Goal: Task Accomplishment & Management: Complete application form

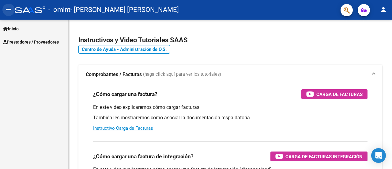
click at [8, 5] on button "menu" at bounding box center [8, 10] width 12 height 12
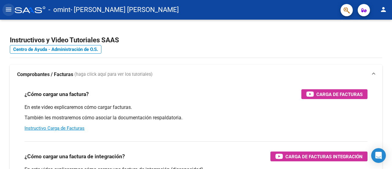
click at [9, 7] on mat-icon "menu" at bounding box center [8, 9] width 7 height 7
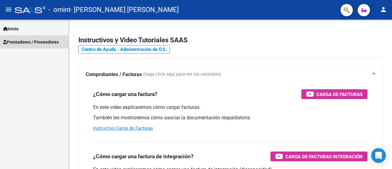
click at [23, 43] on span "Prestadores / Proveedores" at bounding box center [31, 42] width 56 height 7
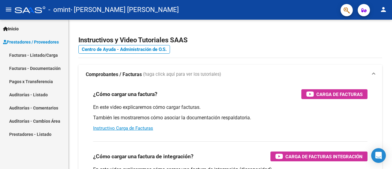
click at [39, 55] on link "Facturas - Listado/Carga" at bounding box center [34, 54] width 68 height 13
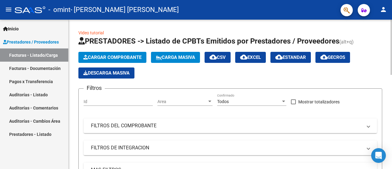
click at [126, 60] on button "Cargar Comprobante" at bounding box center [112, 57] width 68 height 11
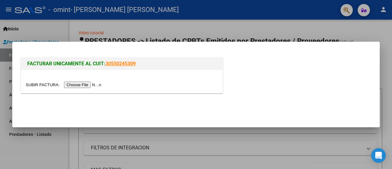
click at [94, 83] on input "file" at bounding box center [64, 84] width 77 height 6
click at [100, 84] on input "file" at bounding box center [64, 84] width 77 height 6
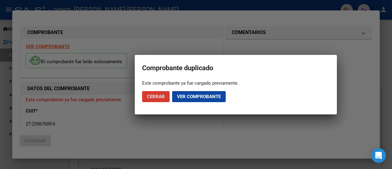
click at [194, 98] on span "Ver comprobante" at bounding box center [199, 97] width 44 height 6
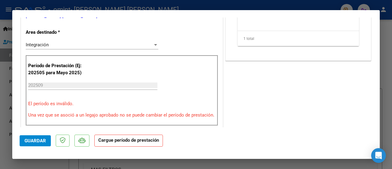
scroll to position [61, 0]
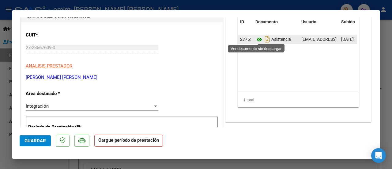
click at [255, 39] on icon at bounding box center [259, 39] width 8 height 7
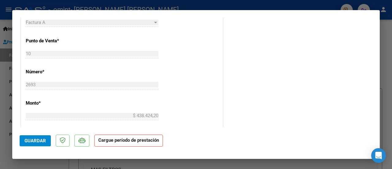
scroll to position [245, 0]
click at [36, 164] on div at bounding box center [196, 84] width 392 height 169
type input "$ 0,00"
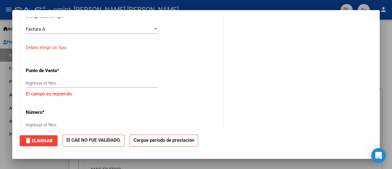
scroll to position [255, 0]
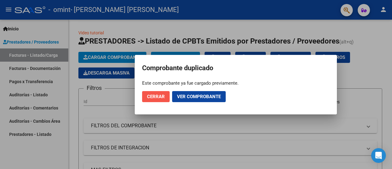
click at [151, 99] on button "Cerrar" at bounding box center [156, 96] width 28 height 11
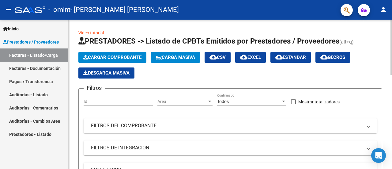
click at [132, 100] on input "Id" at bounding box center [118, 101] width 69 height 5
click at [132, 101] on input "Id" at bounding box center [118, 101] width 69 height 5
click at [126, 56] on span "Cargar Comprobante" at bounding box center [112, 57] width 58 height 6
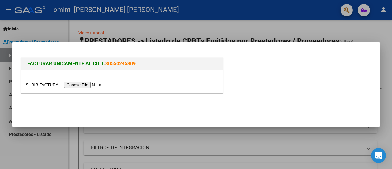
click at [92, 86] on input "file" at bounding box center [64, 84] width 77 height 6
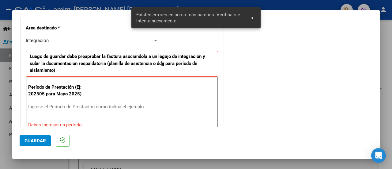
scroll to position [164, 0]
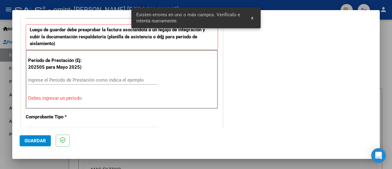
click at [105, 78] on input "Ingrese el Período de Prestación como indica el ejemplo" at bounding box center [92, 80] width 129 height 6
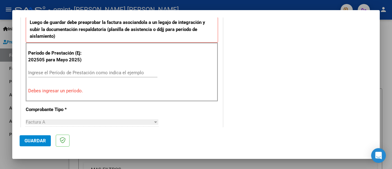
scroll to position [184, 0]
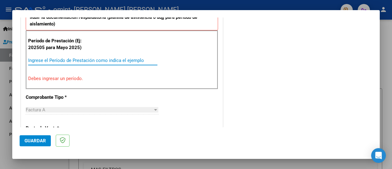
drag, startPoint x: 109, startPoint y: 59, endPoint x: 106, endPoint y: 60, distance: 3.2
click at [108, 59] on input "Ingrese el Período de Prestación como indica el ejemplo" at bounding box center [92, 61] width 129 height 6
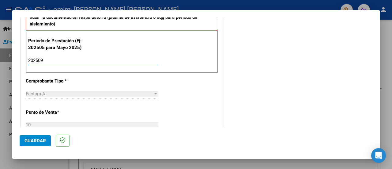
type input "202509"
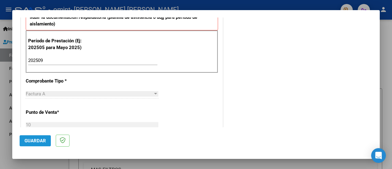
drag, startPoint x: 37, startPoint y: 137, endPoint x: 86, endPoint y: 128, distance: 50.6
click at [37, 137] on button "Guardar" at bounding box center [35, 140] width 31 height 11
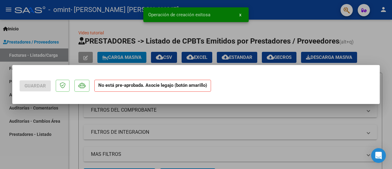
scroll to position [0, 0]
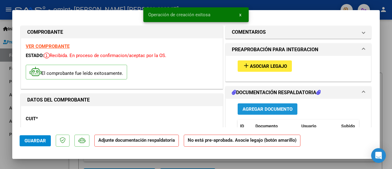
click at [258, 107] on span "Agregar Documento" at bounding box center [267, 109] width 50 height 6
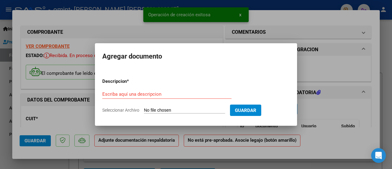
click at [174, 107] on input "Seleccionar Archivo" at bounding box center [184, 110] width 81 height 6
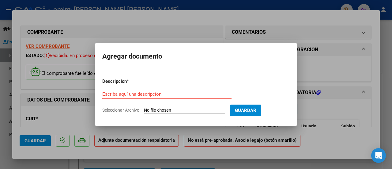
type input "C:\fakepath\ASIST REHA SEP RASJIDO ROMEO (1).pdf"
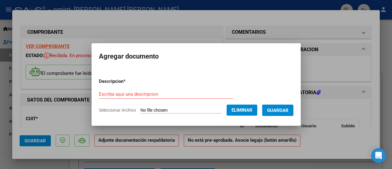
click at [139, 94] on input "Escriba aquí una descripcion" at bounding box center [166, 94] width 134 height 6
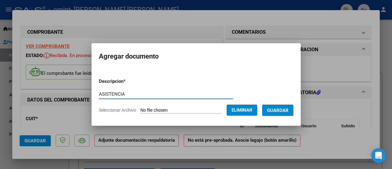
type input "ASISTENCIA"
click at [278, 109] on span "Guardar" at bounding box center [277, 110] width 21 height 6
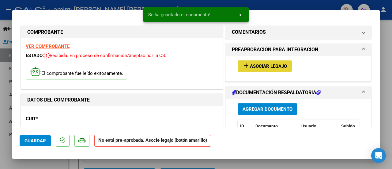
click at [280, 67] on span "Asociar Legajo" at bounding box center [268, 66] width 37 height 6
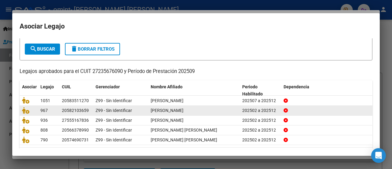
scroll to position [48, 0]
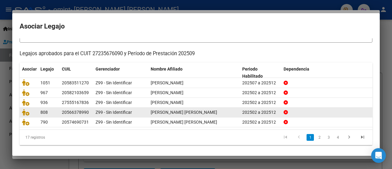
click at [205, 110] on span "[PERSON_NAME] [PERSON_NAME]" at bounding box center [184, 112] width 66 height 5
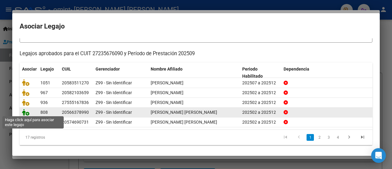
click at [26, 110] on icon at bounding box center [25, 112] width 7 height 7
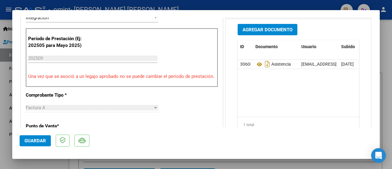
scroll to position [184, 0]
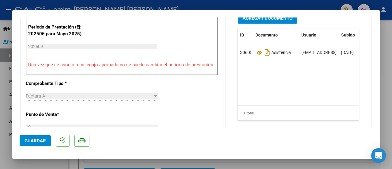
click at [37, 138] on span "Guardar" at bounding box center [34, 141] width 21 height 6
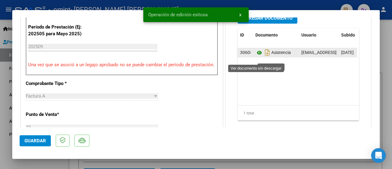
click at [257, 56] on icon at bounding box center [259, 52] width 8 height 7
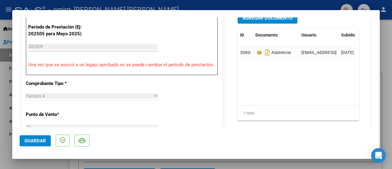
click at [41, 141] on span "Guardar" at bounding box center [34, 141] width 21 height 6
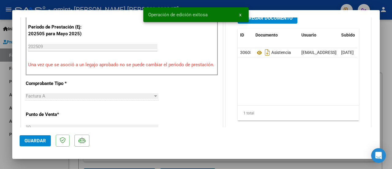
click at [53, 159] on div at bounding box center [196, 84] width 392 height 169
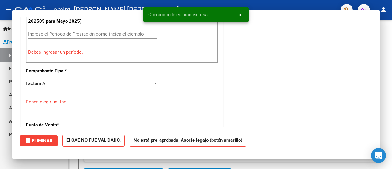
scroll to position [0, 0]
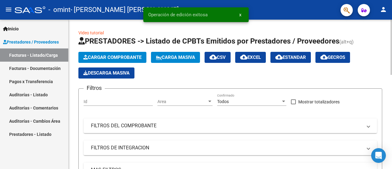
click at [102, 57] on span "Cargar Comprobante" at bounding box center [112, 57] width 58 height 6
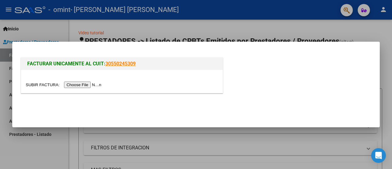
click at [91, 87] on input "file" at bounding box center [64, 84] width 77 height 6
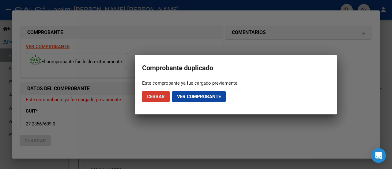
click at [186, 98] on span "Ver comprobante" at bounding box center [199, 97] width 44 height 6
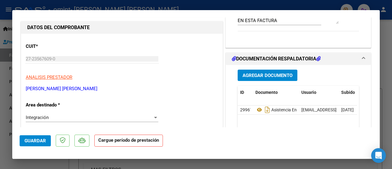
scroll to position [35, 0]
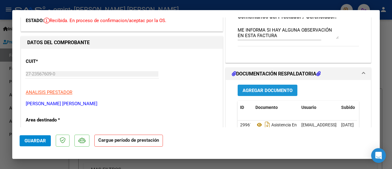
click at [257, 90] on span "Agregar Documento" at bounding box center [267, 91] width 50 height 6
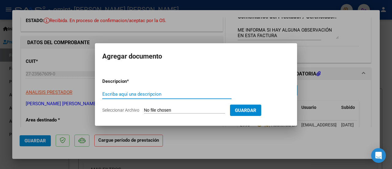
click at [186, 108] on input "Seleccionar Archivo" at bounding box center [184, 110] width 81 height 6
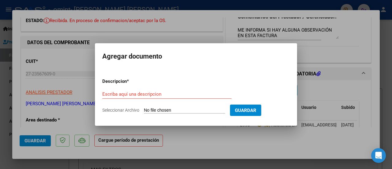
type input "C:\fakepath\ASIST REHA SEP 2025 TOLEDO FELICIA.pdf"
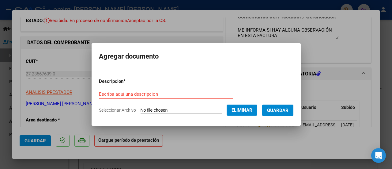
click at [143, 93] on input "Escriba aquí una descripcion" at bounding box center [166, 94] width 134 height 6
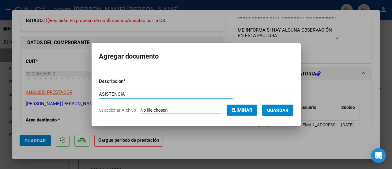
type input "ASISTENCIA"
click at [273, 109] on button "Guardar" at bounding box center [277, 109] width 31 height 11
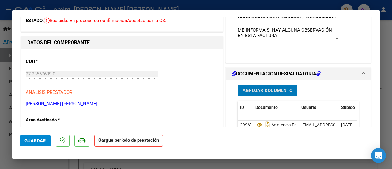
scroll to position [0, 0]
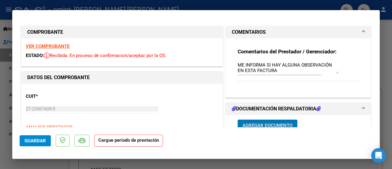
click at [33, 139] on span "Guardar" at bounding box center [34, 141] width 21 height 6
click at [41, 139] on span "Guardar" at bounding box center [34, 141] width 21 height 6
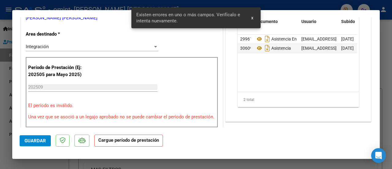
scroll to position [128, 0]
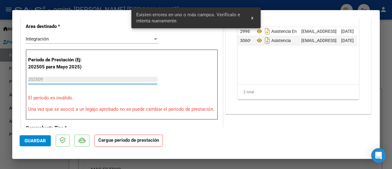
click at [61, 78] on input "202509" at bounding box center [92, 80] width 129 height 6
drag, startPoint x: 45, startPoint y: 78, endPoint x: 38, endPoint y: 79, distance: 6.5
click at [38, 79] on input "202509" at bounding box center [92, 80] width 129 height 6
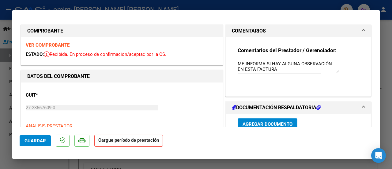
scroll to position [0, 0]
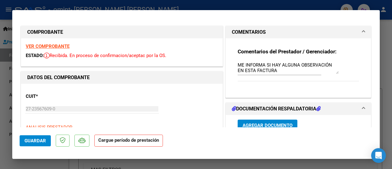
click at [334, 73] on textarea "ME INFORMA SI HAY ALGUNA OBSERVACIÓN EN ESTA FACTURA" at bounding box center [288, 68] width 101 height 12
click at [362, 31] on span at bounding box center [363, 31] width 2 height 7
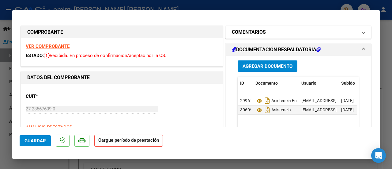
click at [362, 33] on span at bounding box center [363, 31] width 2 height 7
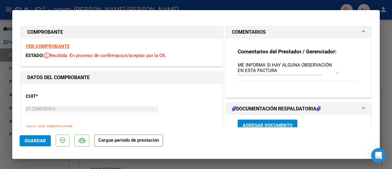
click at [127, 142] on strong "Cargue período de prestación" at bounding box center [128, 140] width 69 height 12
drag, startPoint x: 65, startPoint y: 142, endPoint x: 75, endPoint y: 142, distance: 9.8
click at [72, 142] on mat-dialog-actions "Guardar Cargue período de prestación" at bounding box center [196, 139] width 353 height 24
click at [86, 139] on p at bounding box center [81, 140] width 15 height 12
click at [102, 141] on strong "Cargue período de prestación" at bounding box center [128, 140] width 69 height 12
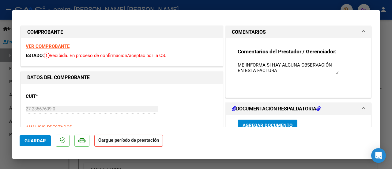
click at [135, 144] on strong "Cargue período de prestación" at bounding box center [128, 140] width 69 height 12
click at [136, 144] on strong "Cargue período de prestación" at bounding box center [128, 140] width 69 height 12
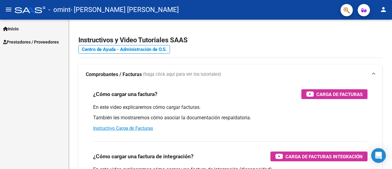
click at [8, 9] on mat-icon "menu" at bounding box center [8, 9] width 7 height 7
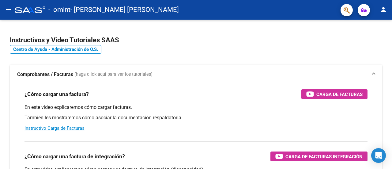
click at [7, 8] on mat-icon "menu" at bounding box center [8, 9] width 7 height 7
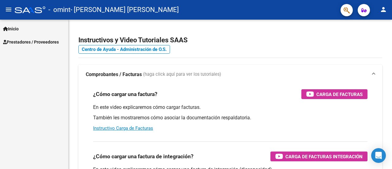
click at [12, 28] on span "Inicio" at bounding box center [11, 28] width 16 height 7
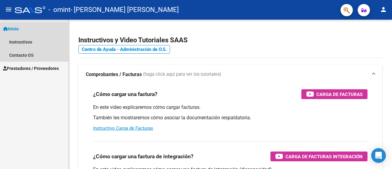
click at [19, 30] on span "Inicio" at bounding box center [11, 28] width 16 height 7
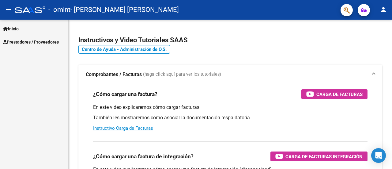
click at [19, 46] on link "Prestadores / Proveedores" at bounding box center [34, 41] width 68 height 13
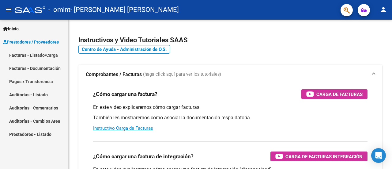
click at [27, 57] on link "Facturas - Listado/Carga" at bounding box center [34, 54] width 68 height 13
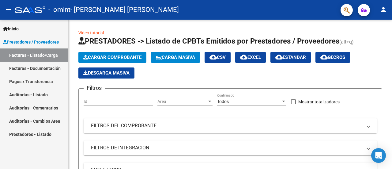
click at [54, 66] on link "Facturas - Documentación" at bounding box center [34, 68] width 68 height 13
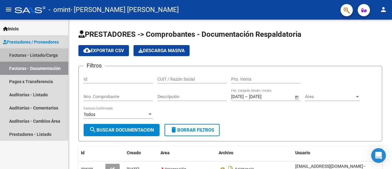
click at [49, 57] on link "Facturas - Listado/Carga" at bounding box center [34, 54] width 68 height 13
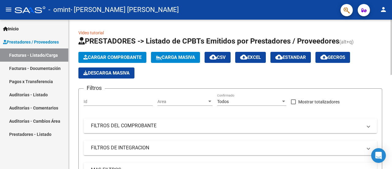
click at [109, 58] on span "Cargar Comprobante" at bounding box center [112, 57] width 58 height 6
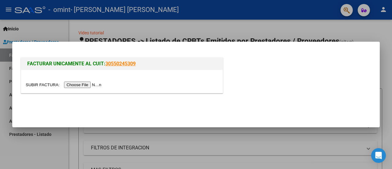
click at [77, 86] on input "file" at bounding box center [64, 84] width 77 height 6
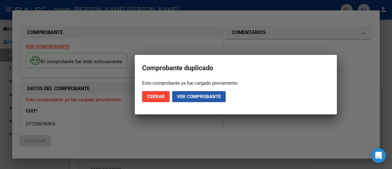
click at [182, 97] on span "Ver comprobante" at bounding box center [199, 97] width 44 height 6
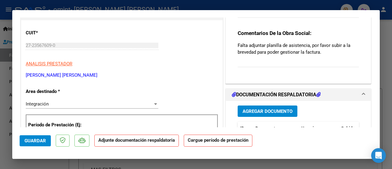
scroll to position [92, 0]
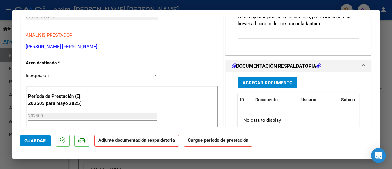
click at [250, 84] on span "Agregar Documento" at bounding box center [267, 83] width 50 height 6
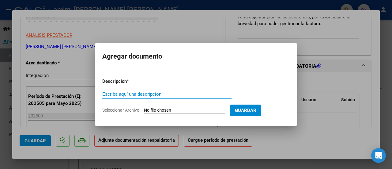
click at [141, 94] on input "Escriba aquí una descripcion" at bounding box center [166, 94] width 129 height 6
click at [152, 109] on input "Seleccionar Archivo" at bounding box center [184, 110] width 81 height 6
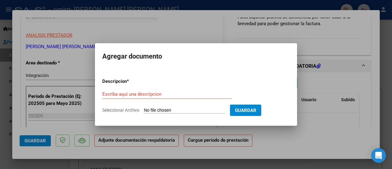
type input "C:\fakepath\Asist. [PERSON_NAME] [PERSON_NAME] SEPTIEMBRE .pdf"
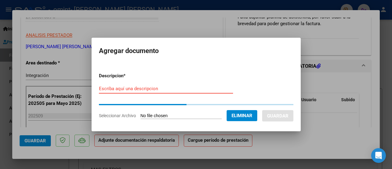
click at [135, 88] on input "Escriba aquí una descripcion" at bounding box center [166, 89] width 134 height 6
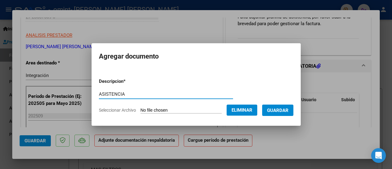
type input "ASISTENCIA"
click at [293, 107] on button "Guardar" at bounding box center [277, 109] width 31 height 11
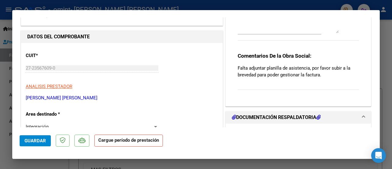
scroll to position [0, 0]
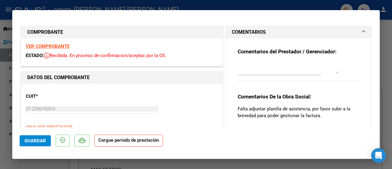
drag, startPoint x: 52, startPoint y: 165, endPoint x: 54, endPoint y: 163, distance: 3.5
click at [53, 164] on div at bounding box center [196, 84] width 392 height 169
type input "$ 0,00"
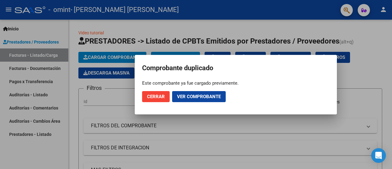
click at [160, 95] on span "Cerrar" at bounding box center [156, 97] width 18 height 6
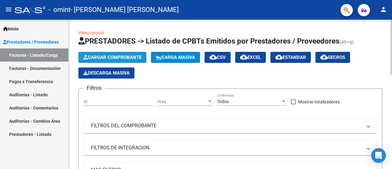
click at [108, 55] on span "Cargar Comprobante" at bounding box center [112, 57] width 58 height 6
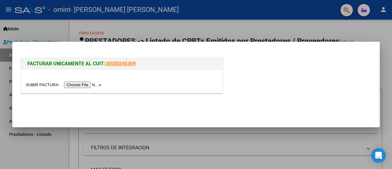
click at [93, 85] on input "file" at bounding box center [64, 84] width 77 height 6
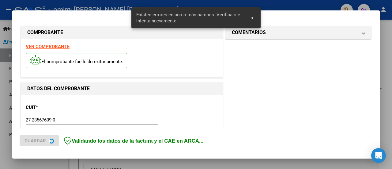
scroll to position [152, 0]
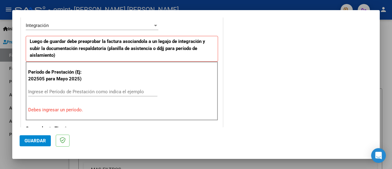
click at [125, 89] on input "Ingrese el Período de Prestación como indica el ejemplo" at bounding box center [92, 92] width 129 height 6
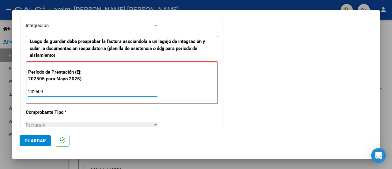
type input "202509"
click at [37, 140] on span "Guardar" at bounding box center [34, 141] width 21 height 6
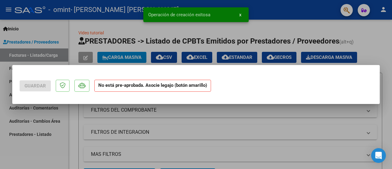
scroll to position [0, 0]
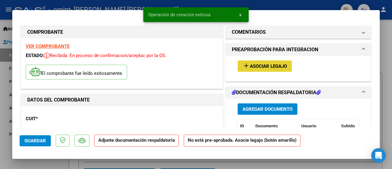
click at [252, 64] on span "Asociar Legajo" at bounding box center [268, 66] width 37 height 6
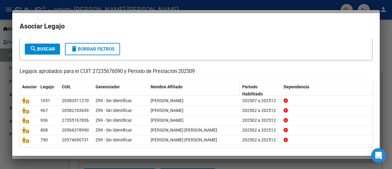
scroll to position [48, 0]
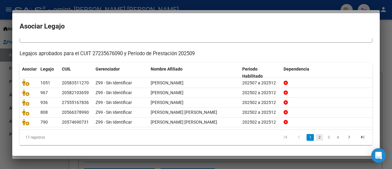
click at [316, 134] on link "2" at bounding box center [319, 137] width 7 height 7
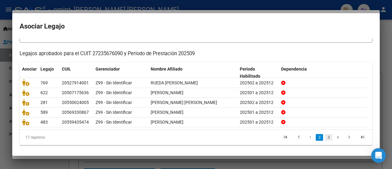
click at [325, 137] on link "3" at bounding box center [328, 137] width 7 height 7
click at [334, 135] on link "4" at bounding box center [337, 137] width 7 height 7
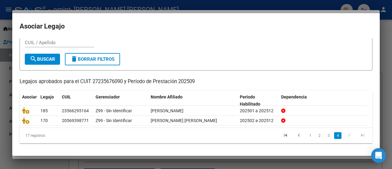
scroll to position [19, 0]
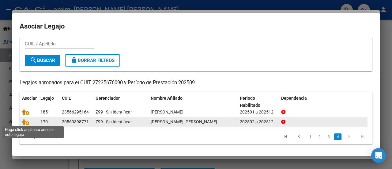
drag, startPoint x: 28, startPoint y: 122, endPoint x: 59, endPoint y: 124, distance: 30.7
click at [29, 122] on span at bounding box center [26, 121] width 9 height 5
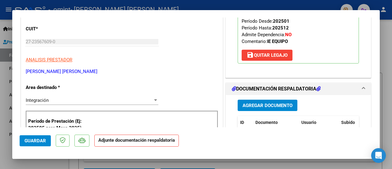
scroll to position [92, 0]
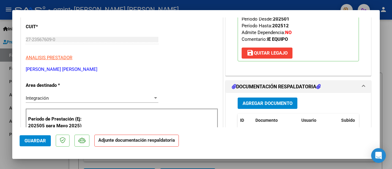
click at [248, 106] on span "Agregar Documento" at bounding box center [267, 103] width 50 height 6
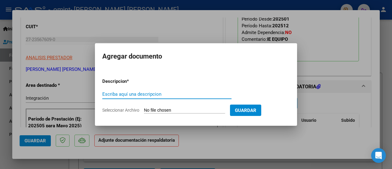
click at [152, 111] on input "Seleccionar Archivo" at bounding box center [184, 110] width 81 height 6
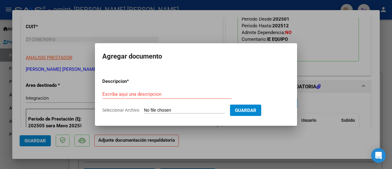
type input "C:\fakepath\ASIST SAIE SEP - [PERSON_NAME].pdf"
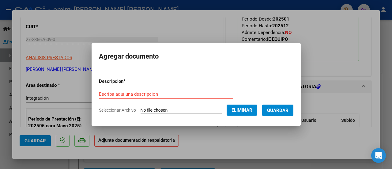
click at [151, 96] on input "Escriba aquí una descripcion" at bounding box center [166, 94] width 134 height 6
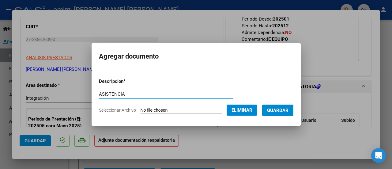
type input "ASISTENCIA"
click at [287, 111] on span "Guardar" at bounding box center [277, 110] width 21 height 6
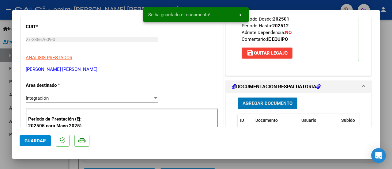
click at [39, 143] on button "Guardar" at bounding box center [35, 140] width 31 height 11
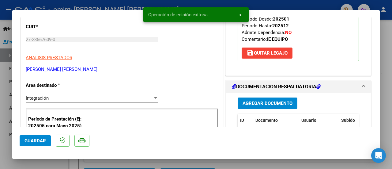
click at [37, 140] on span "Guardar" at bounding box center [34, 141] width 21 height 6
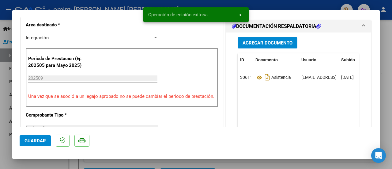
scroll to position [153, 0]
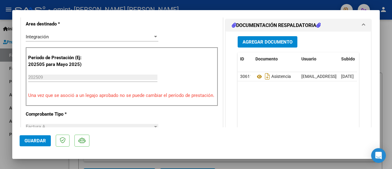
drag, startPoint x: 42, startPoint y: 163, endPoint x: 45, endPoint y: 157, distance: 6.8
click at [43, 162] on div at bounding box center [196, 84] width 392 height 169
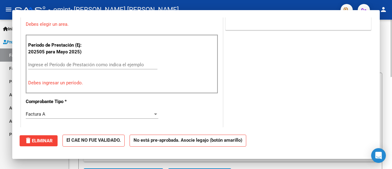
scroll to position [0, 0]
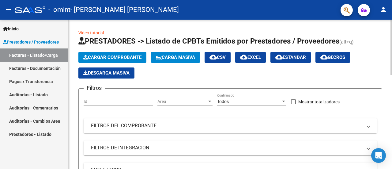
click at [114, 54] on button "Cargar Comprobante" at bounding box center [112, 57] width 68 height 11
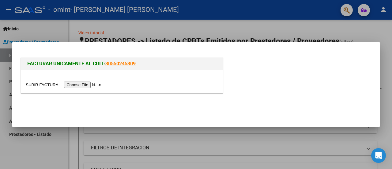
click at [91, 85] on input "file" at bounding box center [64, 84] width 77 height 6
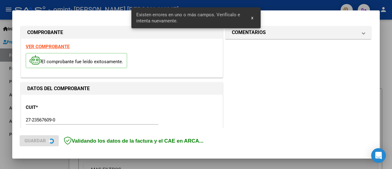
scroll to position [152, 0]
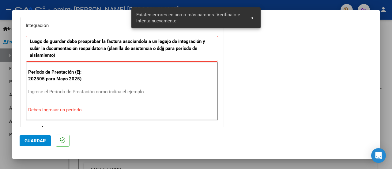
click at [102, 89] on input "Ingrese el Período de Prestación como indica el ejemplo" at bounding box center [92, 92] width 129 height 6
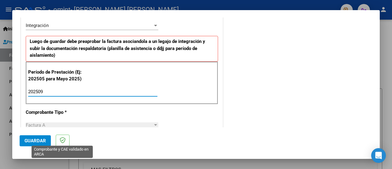
type input "202509"
click at [49, 139] on button "Guardar" at bounding box center [35, 140] width 31 height 11
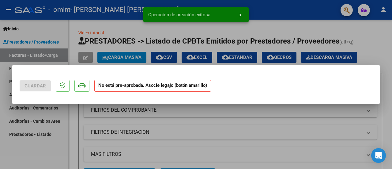
scroll to position [0, 0]
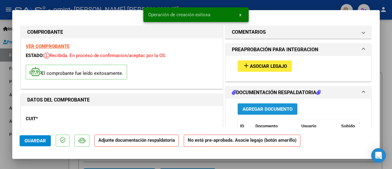
click at [244, 110] on span "Agregar Documento" at bounding box center [267, 109] width 50 height 6
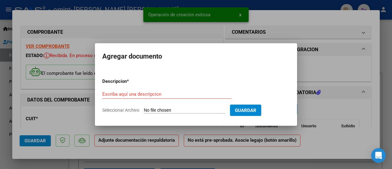
click at [162, 109] on input "Seleccionar Archivo" at bounding box center [184, 110] width 81 height 6
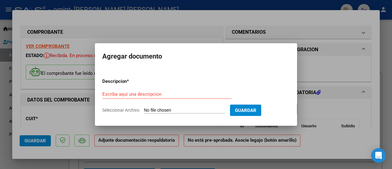
type input "C:\fakepath\ASIST SAIE SEP - [PERSON_NAME].pdf"
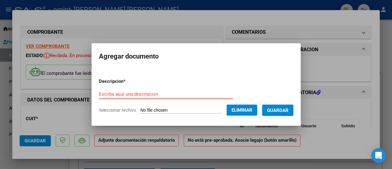
click at [138, 96] on input "Escriba aquí una descripcion" at bounding box center [166, 94] width 134 height 6
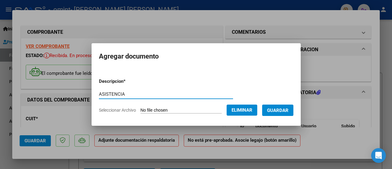
type input "ASISTENCIA"
click at [288, 109] on span "Guardar" at bounding box center [277, 110] width 21 height 6
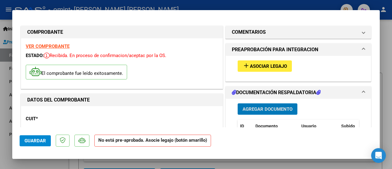
click at [264, 65] on span "Asociar Legajo" at bounding box center [268, 66] width 37 height 6
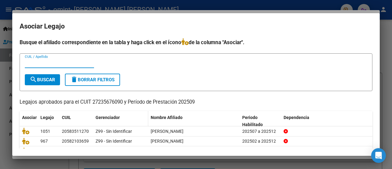
scroll to position [31, 0]
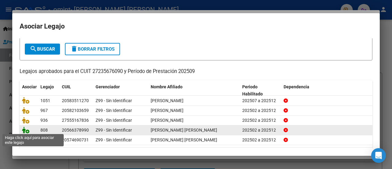
click at [27, 129] on icon at bounding box center [25, 129] width 7 height 7
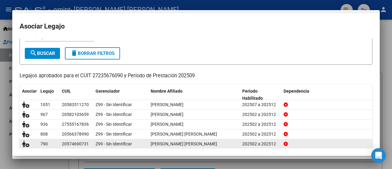
scroll to position [35, 0]
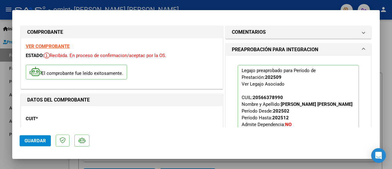
click at [41, 141] on span "Guardar" at bounding box center [34, 141] width 21 height 6
click at [44, 140] on span "Guardar" at bounding box center [34, 141] width 21 height 6
click at [57, 160] on div at bounding box center [196, 84] width 392 height 169
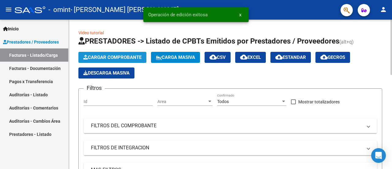
click at [95, 59] on span "Cargar Comprobante" at bounding box center [112, 57] width 58 height 6
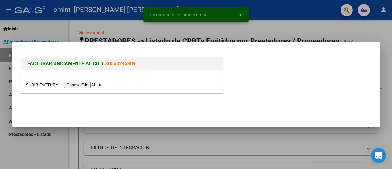
click at [69, 84] on input "file" at bounding box center [64, 84] width 77 height 6
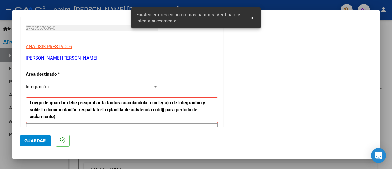
scroll to position [92, 0]
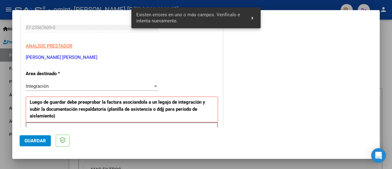
click at [59, 87] on div "Integración" at bounding box center [89, 86] width 127 height 6
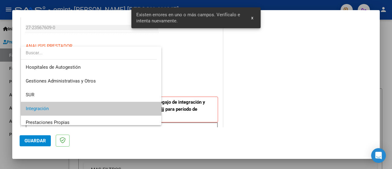
scroll to position [23, 0]
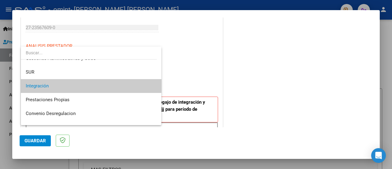
click at [59, 87] on span "Integración" at bounding box center [91, 86] width 131 height 14
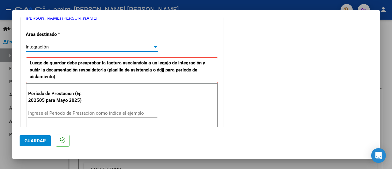
scroll to position [153, 0]
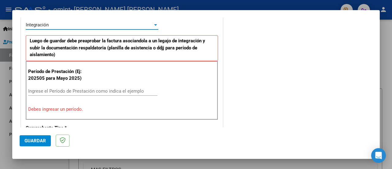
click at [58, 88] on input "Ingrese el Período de Prestación como indica el ejemplo" at bounding box center [92, 91] width 129 height 6
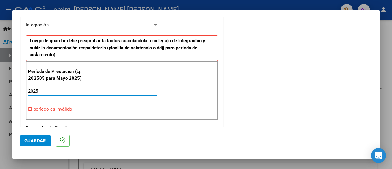
click at [37, 138] on span "Guardar" at bounding box center [34, 141] width 21 height 6
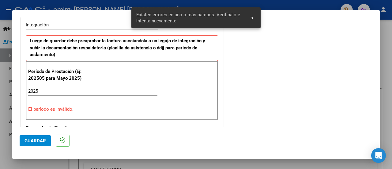
scroll to position [164, 0]
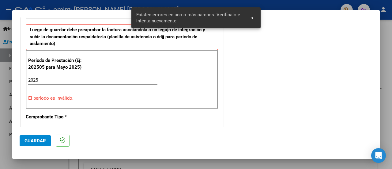
click at [50, 77] on input "2025" at bounding box center [92, 80] width 129 height 6
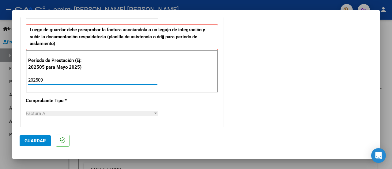
type input "202509"
click at [34, 138] on span "Guardar" at bounding box center [34, 141] width 21 height 6
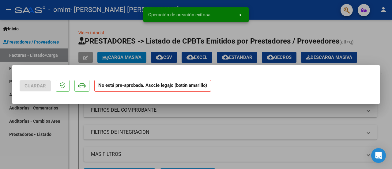
scroll to position [0, 0]
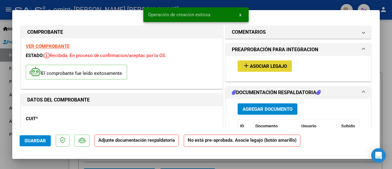
click at [246, 66] on mat-icon "add" at bounding box center [245, 65] width 7 height 7
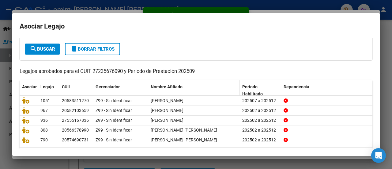
scroll to position [48, 0]
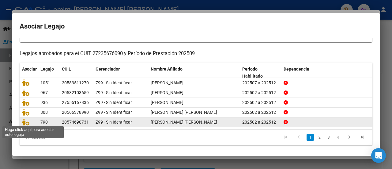
click at [28, 121] on icon at bounding box center [25, 121] width 7 height 7
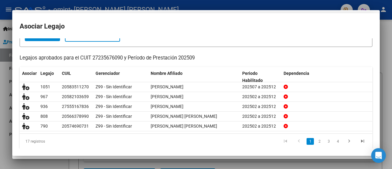
scroll to position [52, 0]
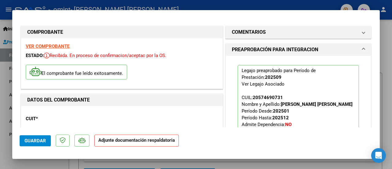
click at [34, 139] on span "Guardar" at bounding box center [34, 141] width 21 height 6
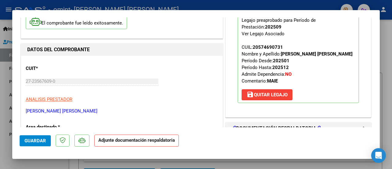
scroll to position [61, 0]
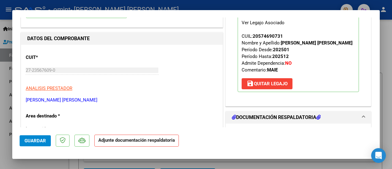
click at [34, 140] on span "Guardar" at bounding box center [34, 141] width 21 height 6
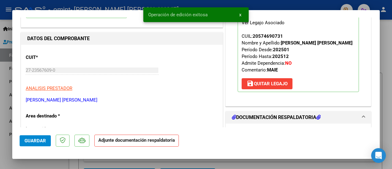
click at [55, 161] on div at bounding box center [196, 84] width 392 height 169
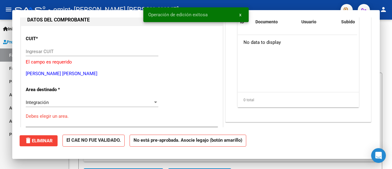
scroll to position [0, 0]
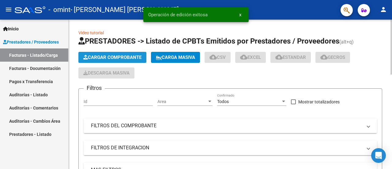
click at [98, 57] on span "Cargar Comprobante" at bounding box center [112, 57] width 58 height 6
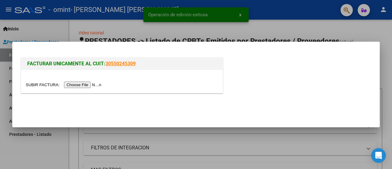
click at [79, 85] on input "file" at bounding box center [64, 84] width 77 height 6
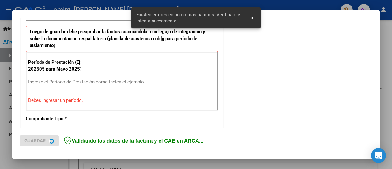
scroll to position [164, 0]
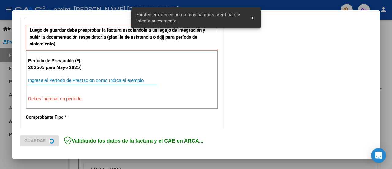
click at [52, 81] on input "Ingrese el Período de Prestación como indica el ejemplo" at bounding box center [92, 80] width 129 height 6
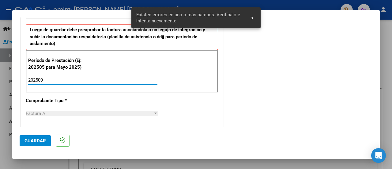
type input "202509"
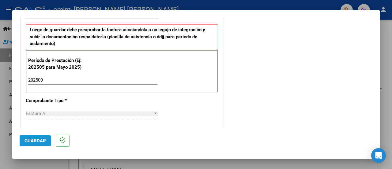
click at [40, 140] on span "Guardar" at bounding box center [34, 141] width 21 height 6
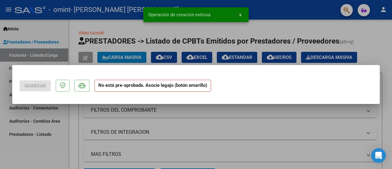
scroll to position [0, 0]
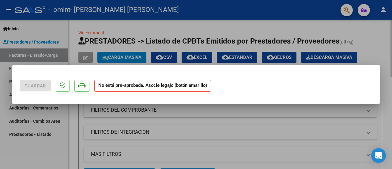
click at [139, 139] on div at bounding box center [196, 84] width 392 height 169
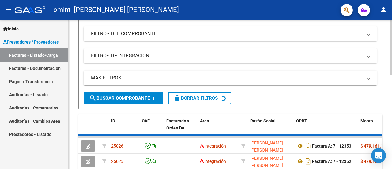
scroll to position [122, 0]
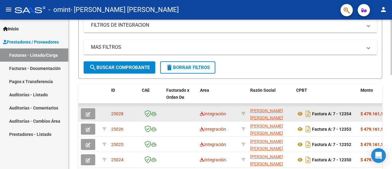
click at [116, 113] on span "25028" at bounding box center [117, 113] width 12 height 5
click at [90, 114] on icon "button" at bounding box center [88, 114] width 5 height 5
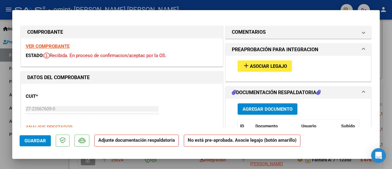
click at [245, 66] on mat-icon "add" at bounding box center [245, 65] width 7 height 7
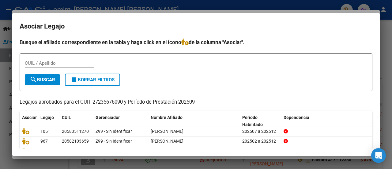
click at [225, 88] on form "CUIL / Apellido search Buscar delete Borrar Filtros" at bounding box center [196, 72] width 353 height 38
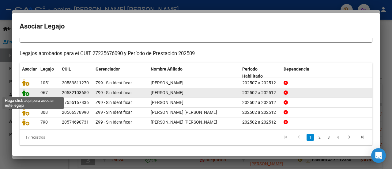
click at [29, 92] on icon at bounding box center [25, 92] width 7 height 7
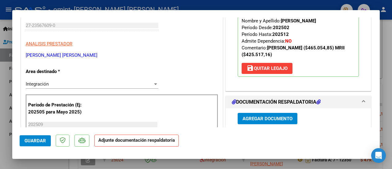
scroll to position [92, 0]
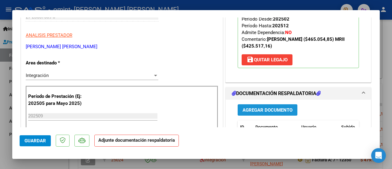
click at [257, 109] on span "Agregar Documento" at bounding box center [267, 110] width 50 height 6
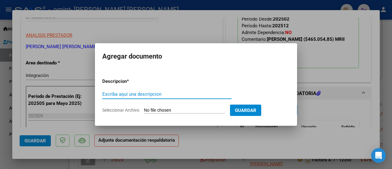
click at [174, 108] on input "Seleccionar Archivo" at bounding box center [184, 110] width 81 height 6
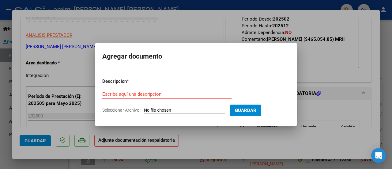
type input "C:\fakepath\AT - SAIE SEPTIEMBRE -[PERSON_NAME].pdf"
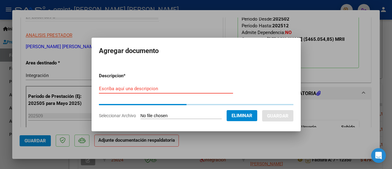
click at [142, 91] on input "Escriba aquí una descripcion" at bounding box center [166, 89] width 134 height 6
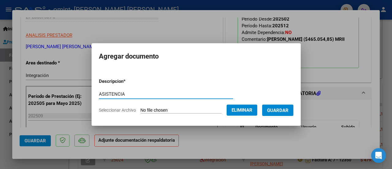
type input "ASISTENCIA"
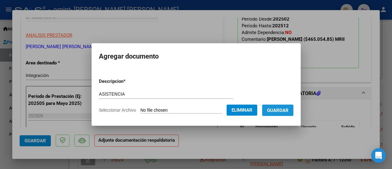
click at [276, 110] on span "Guardar" at bounding box center [277, 110] width 21 height 6
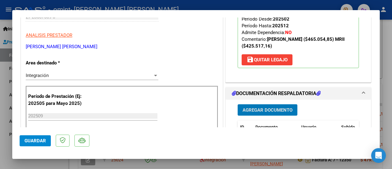
click at [36, 140] on span "Guardar" at bounding box center [34, 141] width 21 height 6
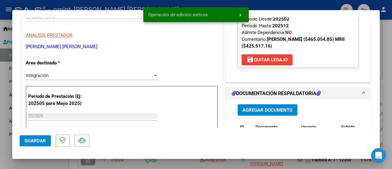
click at [41, 159] on div at bounding box center [196, 84] width 392 height 169
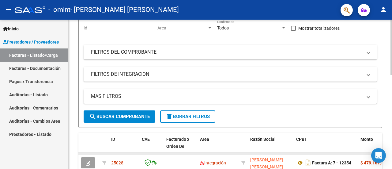
scroll to position [61, 0]
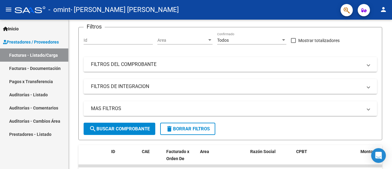
click at [41, 45] on link "Prestadores / Proveedores" at bounding box center [34, 41] width 68 height 13
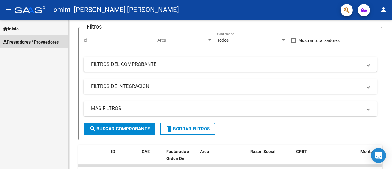
click at [41, 45] on link "Prestadores / Proveedores" at bounding box center [34, 41] width 68 height 13
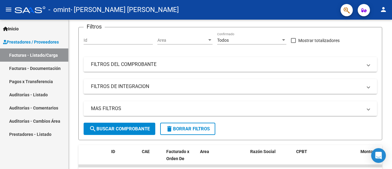
click at [40, 69] on link "Facturas - Documentación" at bounding box center [34, 68] width 68 height 13
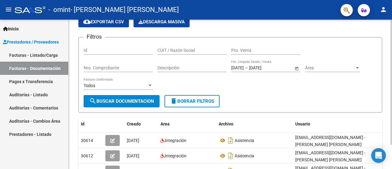
scroll to position [61, 0]
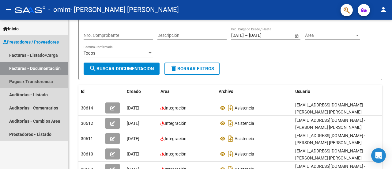
click at [42, 81] on link "Pagos x Transferencia" at bounding box center [34, 81] width 68 height 13
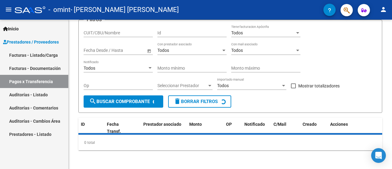
scroll to position [61, 0]
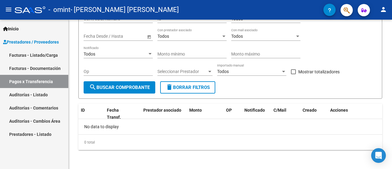
click at [37, 57] on link "Facturas - Listado/Carga" at bounding box center [34, 54] width 68 height 13
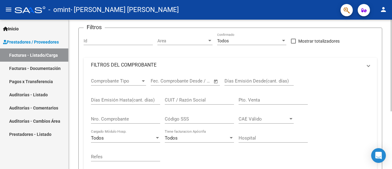
scroll to position [61, 0]
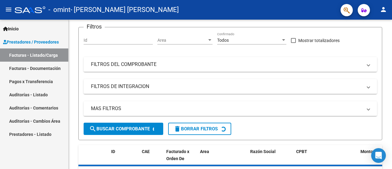
click at [50, 44] on span "Prestadores / Proveedores" at bounding box center [31, 42] width 56 height 7
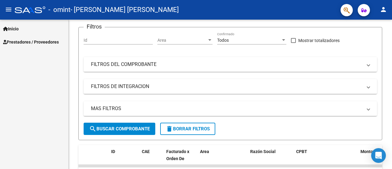
click at [47, 46] on link "Prestadores / Proveedores" at bounding box center [34, 41] width 68 height 13
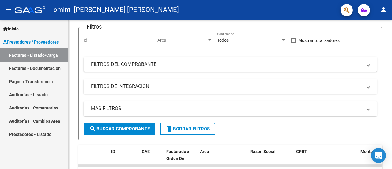
click at [43, 59] on link "Facturas - Listado/Carga" at bounding box center [34, 54] width 68 height 13
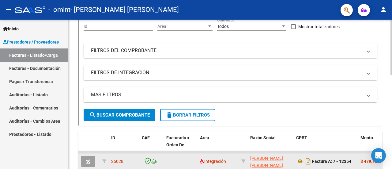
scroll to position [92, 0]
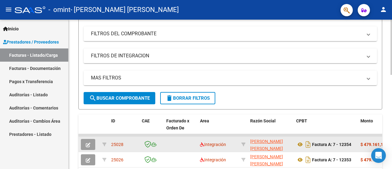
click at [89, 143] on icon "button" at bounding box center [88, 144] width 5 height 5
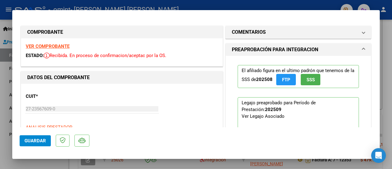
click at [46, 162] on div at bounding box center [196, 84] width 392 height 169
type input "$ 0,00"
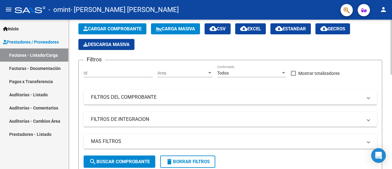
scroll to position [0, 0]
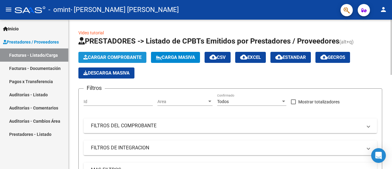
click at [123, 56] on span "Cargar Comprobante" at bounding box center [112, 57] width 58 height 6
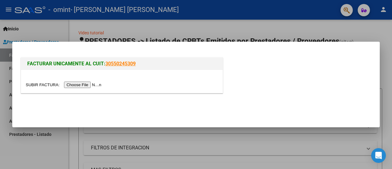
click at [91, 85] on input "file" at bounding box center [64, 84] width 77 height 6
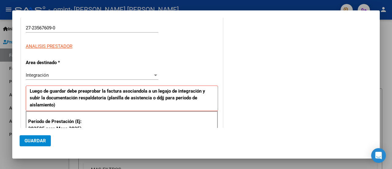
scroll to position [153, 0]
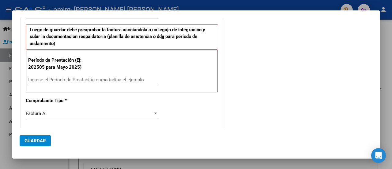
click at [72, 79] on input "Ingrese el Período de Prestación como indica el ejemplo" at bounding box center [92, 80] width 129 height 6
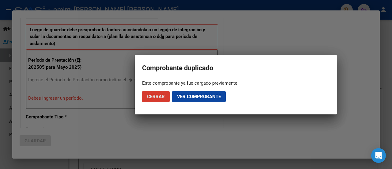
scroll to position [168, 0]
click at [186, 95] on span "Ver comprobante" at bounding box center [199, 97] width 44 height 6
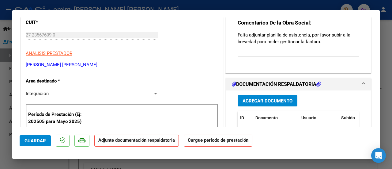
scroll to position [61, 0]
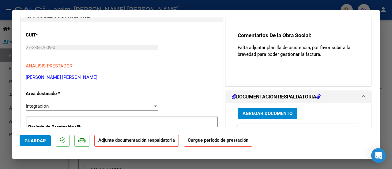
click at [276, 111] on span "Agregar Documento" at bounding box center [267, 114] width 50 height 6
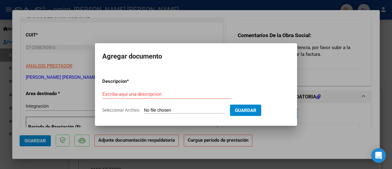
click at [162, 110] on input "Seleccionar Archivo" at bounding box center [184, 110] width 81 height 6
type input "C:\fakepath\[PERSON_NAME] [DATE].pdf"
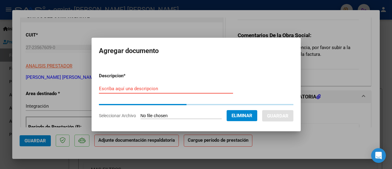
click at [139, 87] on input "Escriba aquí una descripcion" at bounding box center [166, 89] width 134 height 6
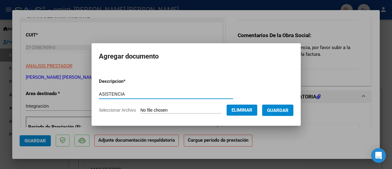
type input "ASISTENCIA"
click at [284, 106] on button "Guardar" at bounding box center [277, 109] width 31 height 11
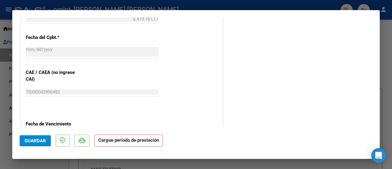
scroll to position [367, 0]
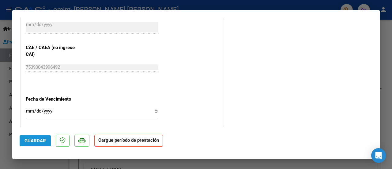
click at [39, 139] on span "Guardar" at bounding box center [34, 141] width 21 height 6
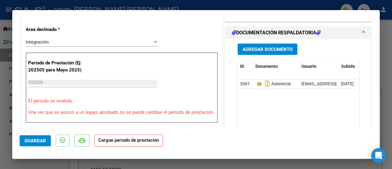
scroll to position [61, 0]
